Goal: Transaction & Acquisition: Book appointment/travel/reservation

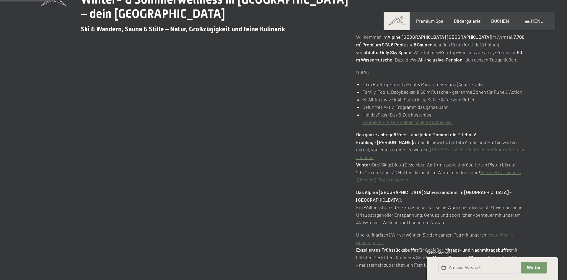
scroll to position [301, 0]
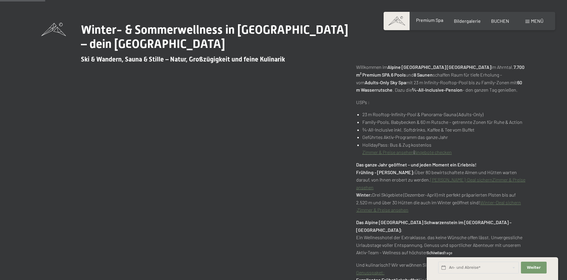
click at [433, 19] on span "Premium Spa" at bounding box center [429, 20] width 27 height 6
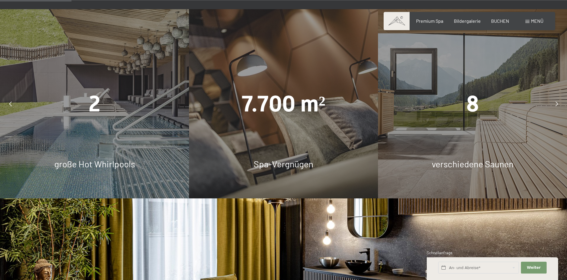
scroll to position [573, 0]
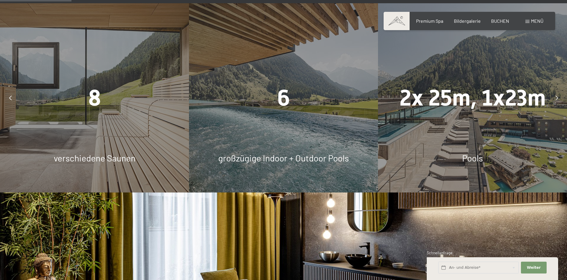
click at [10, 95] on icon at bounding box center [10, 97] width 3 height 5
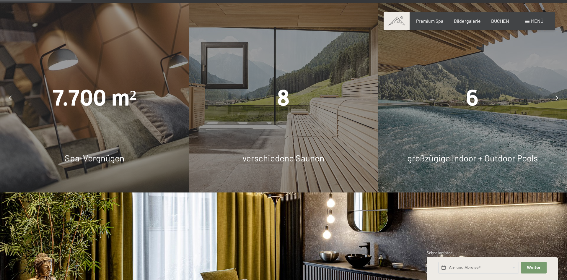
click at [10, 95] on icon at bounding box center [10, 97] width 3 height 5
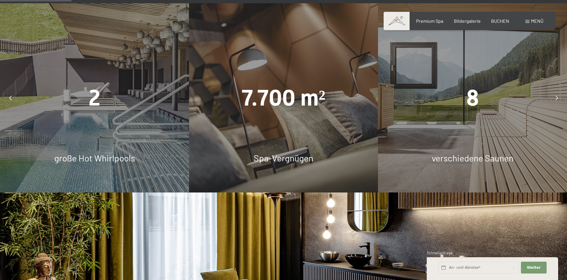
click at [10, 95] on icon at bounding box center [10, 97] width 3 height 5
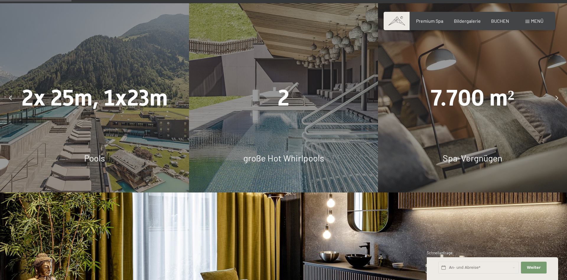
click at [10, 95] on icon at bounding box center [10, 97] width 3 height 5
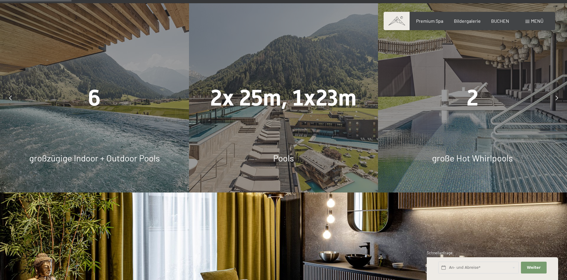
click at [10, 95] on icon at bounding box center [10, 97] width 3 height 5
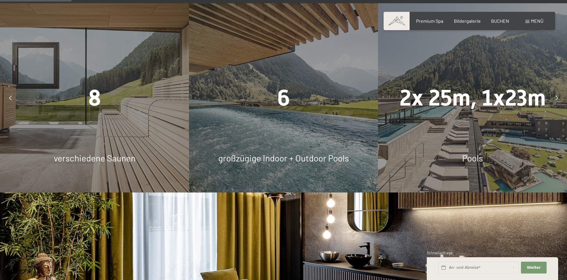
click at [10, 95] on icon at bounding box center [10, 97] width 3 height 5
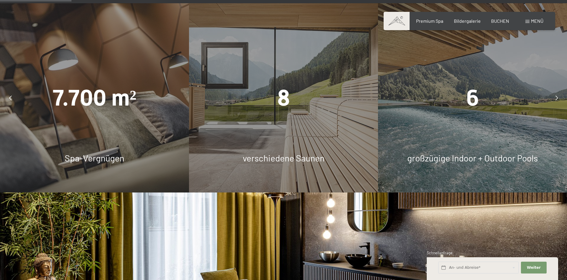
click at [10, 95] on icon at bounding box center [10, 97] width 3 height 5
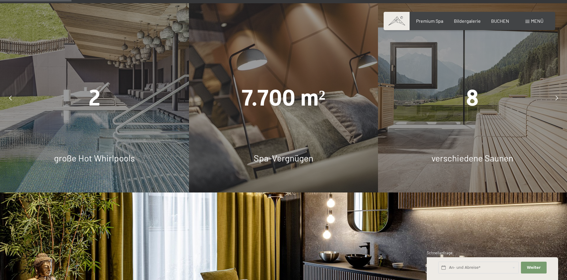
click at [10, 95] on icon at bounding box center [10, 97] width 3 height 5
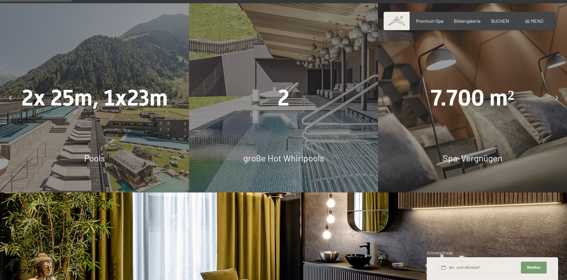
click at [10, 95] on icon at bounding box center [10, 97] width 3 height 5
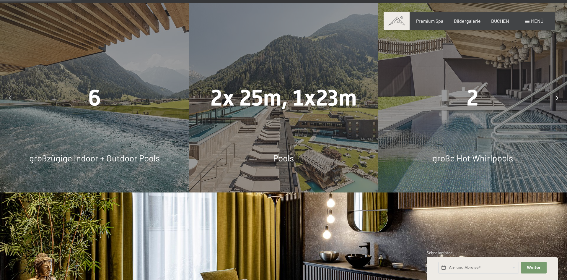
click at [10, 95] on icon at bounding box center [10, 97] width 3 height 5
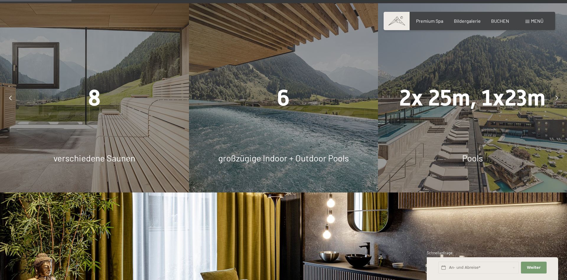
click at [10, 95] on icon at bounding box center [10, 97] width 3 height 5
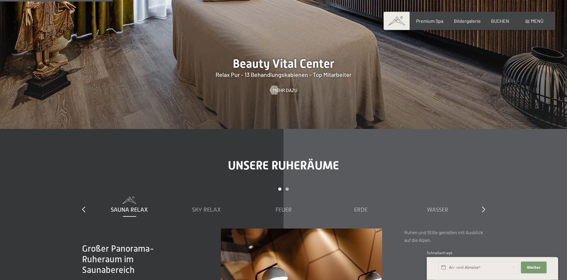
scroll to position [874, 0]
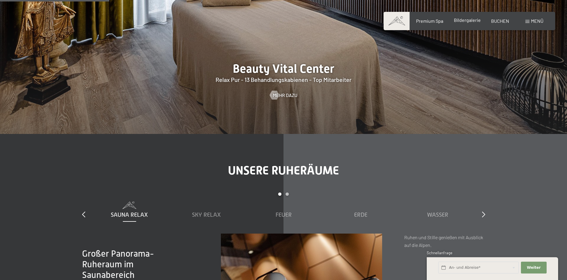
click at [462, 20] on span "Bildergalerie" at bounding box center [467, 20] width 27 height 6
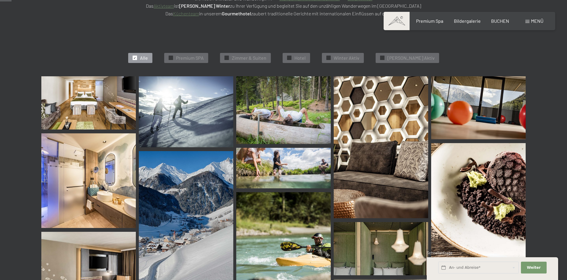
scroll to position [151, 0]
click at [96, 103] on img at bounding box center [88, 102] width 95 height 53
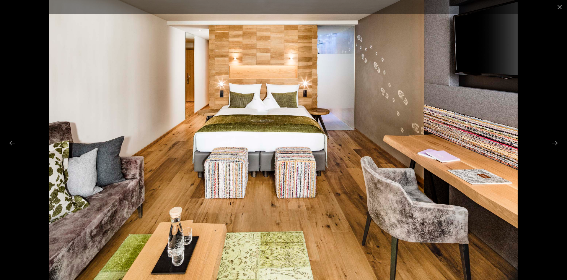
scroll to position [241, 0]
click at [553, 142] on button "Next slide" at bounding box center [555, 143] width 12 height 12
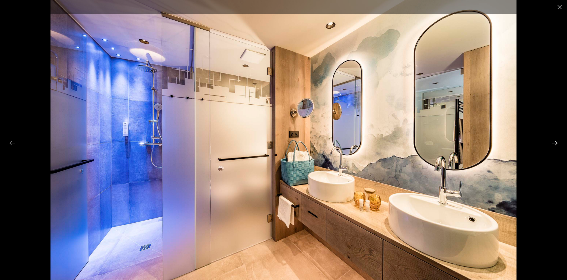
click at [553, 142] on button "Next slide" at bounding box center [555, 143] width 12 height 12
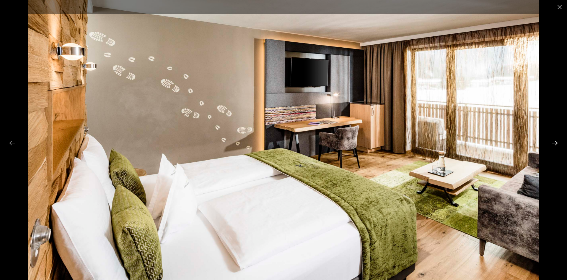
click at [553, 142] on button "Next slide" at bounding box center [555, 143] width 12 height 12
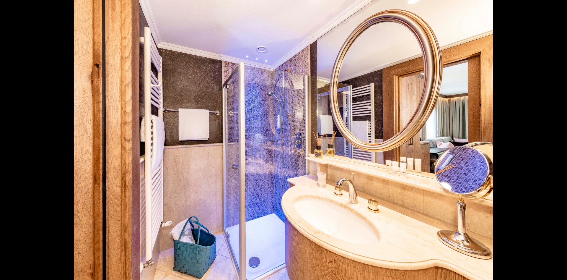
click at [555, 142] on button "Next slide" at bounding box center [558, 143] width 12 height 12
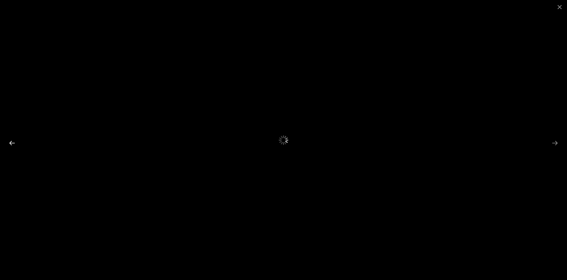
click at [12, 142] on button "Previous slide" at bounding box center [12, 143] width 12 height 12
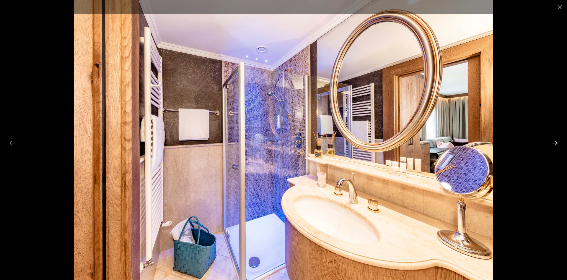
click at [553, 142] on button "Next slide" at bounding box center [555, 143] width 12 height 12
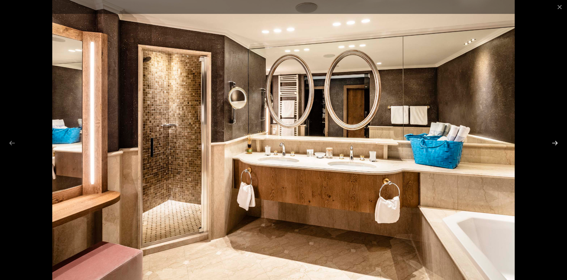
click at [552, 143] on button "Next slide" at bounding box center [555, 143] width 12 height 12
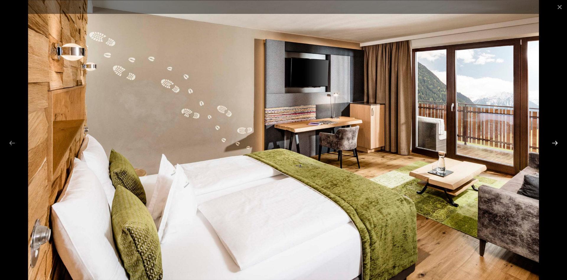
click at [552, 143] on button "Next slide" at bounding box center [555, 143] width 12 height 12
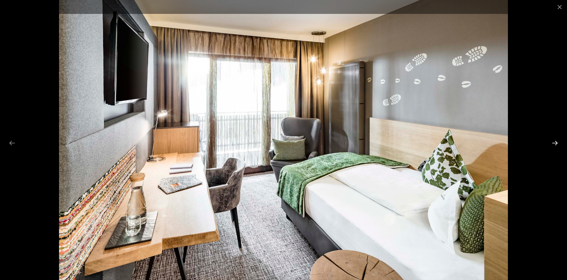
click at [552, 143] on button "Next slide" at bounding box center [555, 143] width 12 height 12
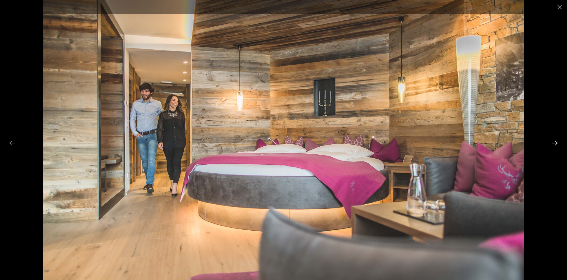
click at [552, 143] on button "Next slide" at bounding box center [555, 143] width 12 height 12
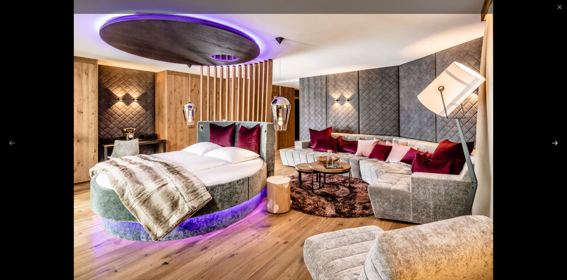
click at [552, 143] on button "Next slide" at bounding box center [555, 143] width 12 height 12
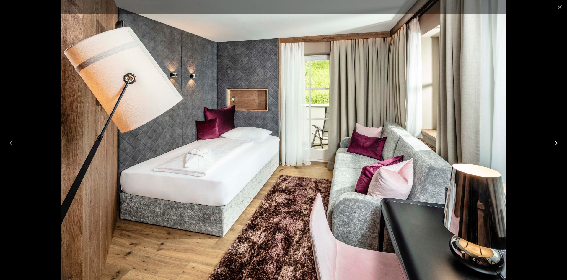
click at [552, 143] on button "Next slide" at bounding box center [555, 143] width 12 height 12
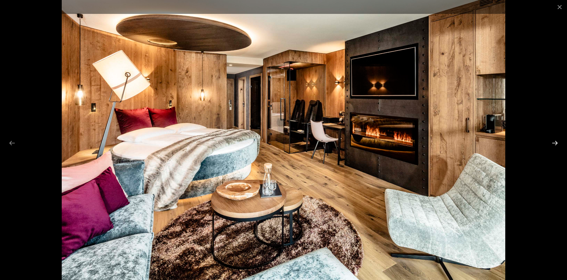
click at [552, 143] on button "Next slide" at bounding box center [555, 143] width 12 height 12
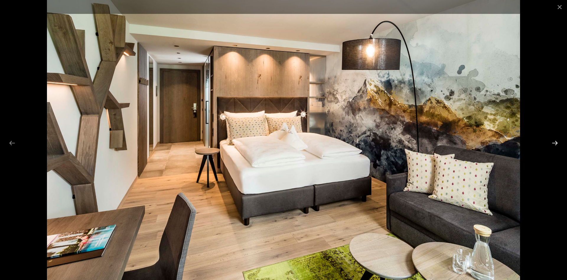
click at [557, 143] on button "Next slide" at bounding box center [555, 143] width 12 height 12
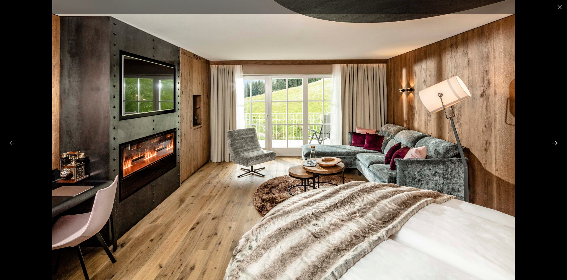
click at [557, 143] on button "Next slide" at bounding box center [555, 143] width 12 height 12
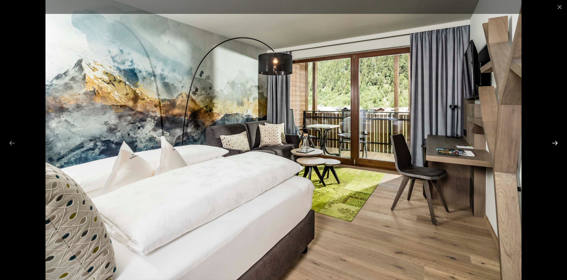
click at [557, 143] on button "Next slide" at bounding box center [555, 143] width 12 height 12
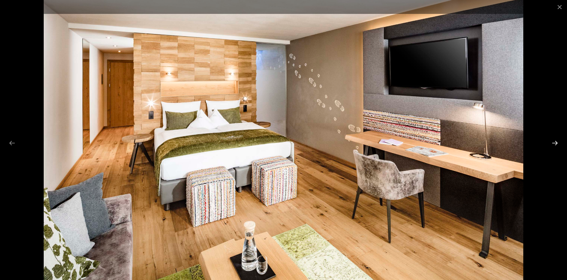
click at [557, 143] on button "Next slide" at bounding box center [555, 143] width 12 height 12
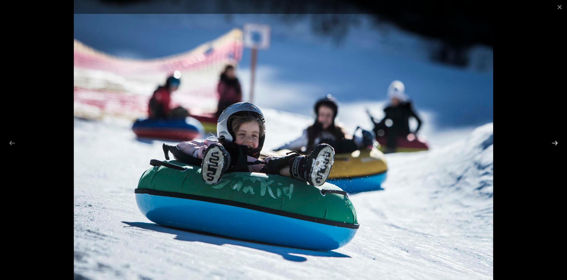
click at [557, 143] on button "Next slide" at bounding box center [555, 143] width 12 height 12
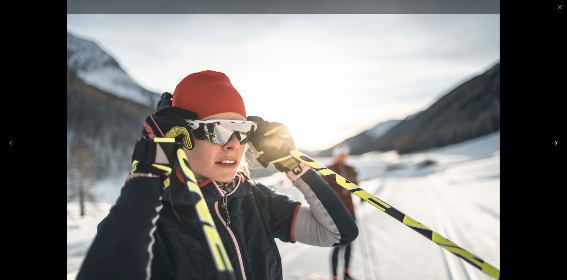
click at [556, 144] on button "Next slide" at bounding box center [555, 143] width 12 height 12
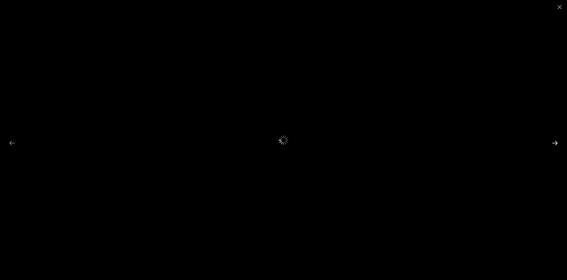
click at [556, 144] on button "Next slide" at bounding box center [555, 143] width 12 height 12
click at [560, 8] on button "Close gallery" at bounding box center [559, 7] width 15 height 14
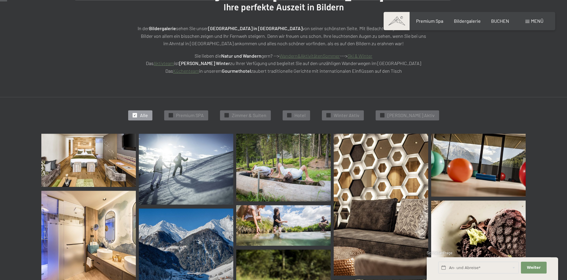
scroll to position [90, 0]
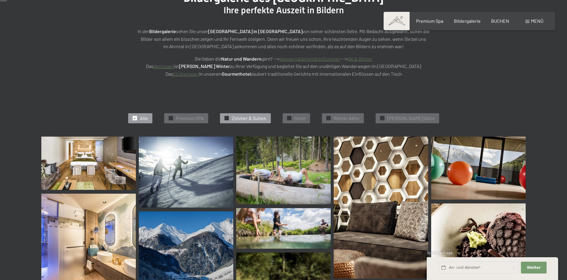
click at [257, 117] on span "Zimmer & Suiten" at bounding box center [249, 118] width 35 height 6
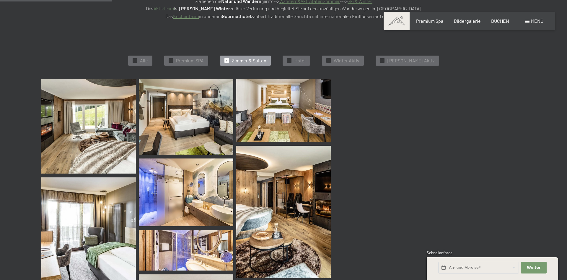
scroll to position [149, 0]
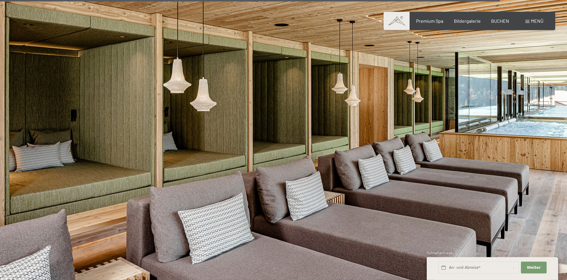
scroll to position [3398, 0]
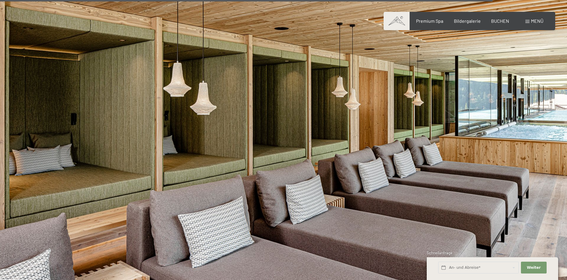
click at [530, 21] on div "Menü" at bounding box center [535, 21] width 18 height 6
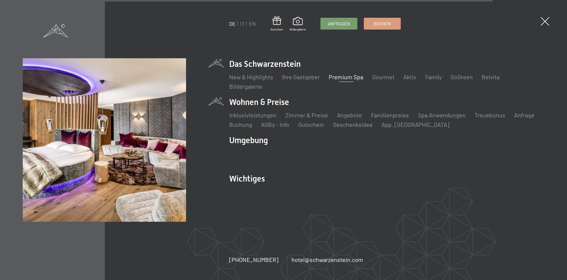
click at [279, 100] on li "Wohnen & Preise Inklusivleistungen Zimmer & Preise Liste Angebote Liste Familie…" at bounding box center [386, 112] width 315 height 32
click at [313, 114] on link "Zimmer & Preise" at bounding box center [306, 114] width 43 height 7
click at [311, 115] on link "Zimmer & Preise" at bounding box center [306, 114] width 43 height 7
click at [308, 116] on link "Zimmer & Preise" at bounding box center [306, 114] width 43 height 7
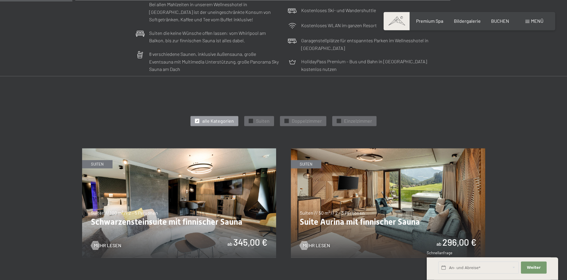
scroll to position [241, 0]
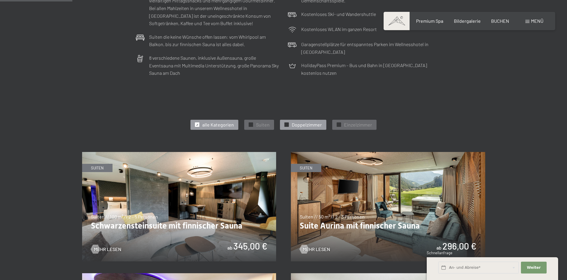
click at [304, 125] on span "Doppelzimmer" at bounding box center [307, 124] width 30 height 6
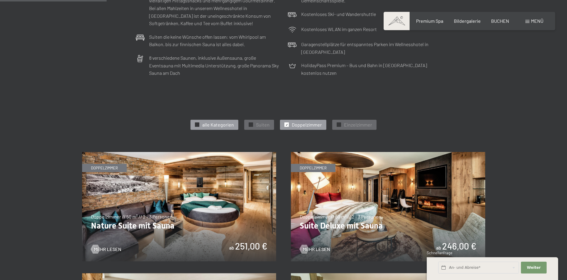
click at [221, 125] on span "alle Kategorien" at bounding box center [218, 124] width 32 height 6
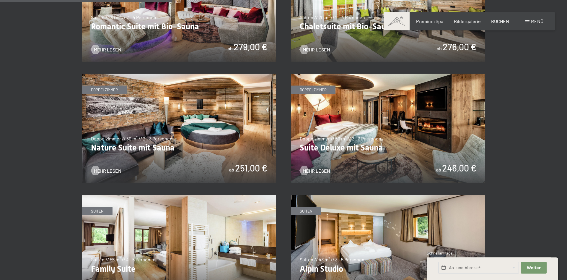
scroll to position [573, 0]
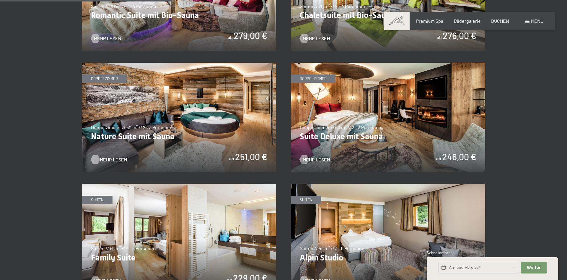
click at [112, 160] on span "Mehr Lesen" at bounding box center [113, 159] width 27 height 6
